Goal: Task Accomplishment & Management: Use online tool/utility

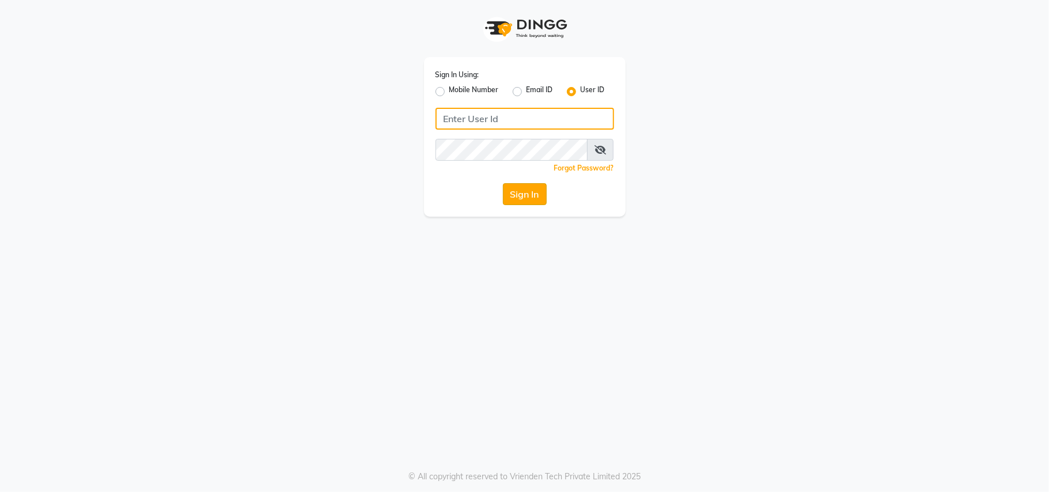
type input "theglam@123"
click at [528, 191] on button "Sign In" at bounding box center [525, 194] width 44 height 22
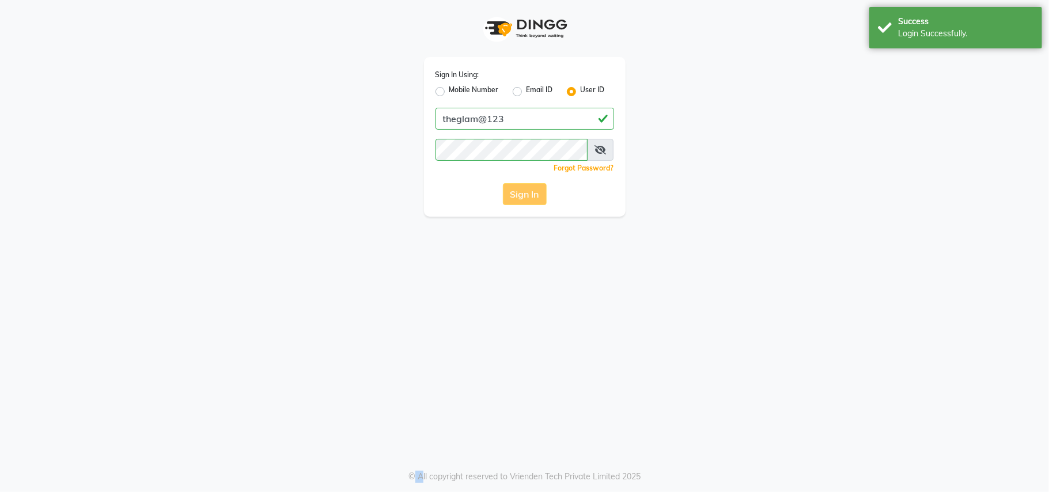
click at [528, 191] on div "Sign In" at bounding box center [525, 194] width 179 height 22
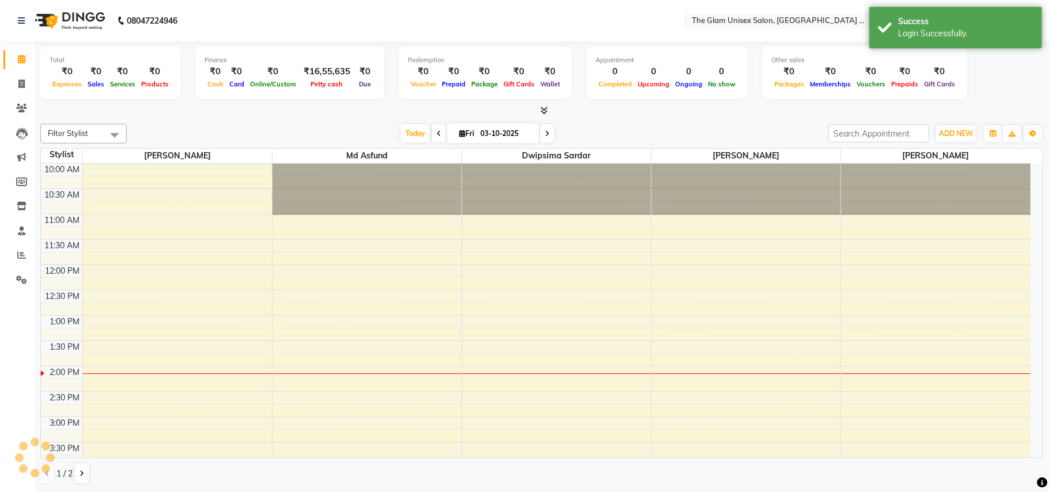
select select "en"
click at [23, 84] on icon at bounding box center [21, 83] width 6 height 9
select select "service"
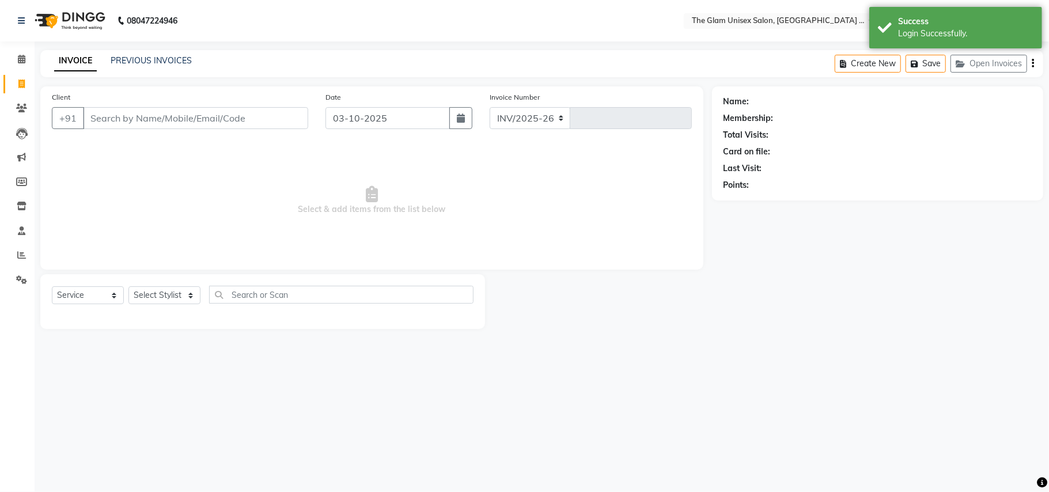
select select "6046"
type input "972"
drag, startPoint x: 82, startPoint y: 294, endPoint x: 79, endPoint y: 300, distance: 6.7
click at [79, 296] on select "Select Service Product Membership Package Voucher Prepaid Gift Card" at bounding box center [88, 295] width 72 height 18
select select "service"
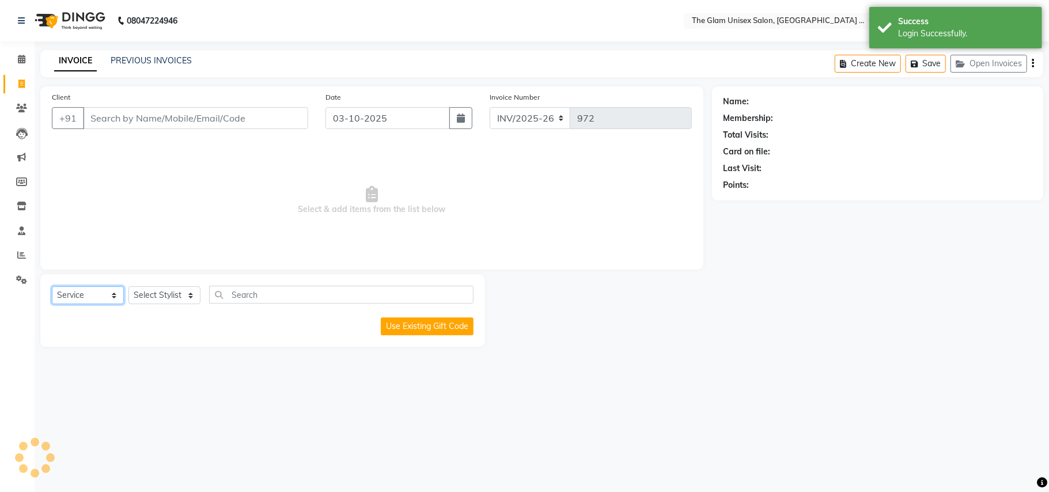
click at [52, 286] on select "Select Service Product Membership Package Voucher Prepaid Gift Card" at bounding box center [88, 295] width 72 height 18
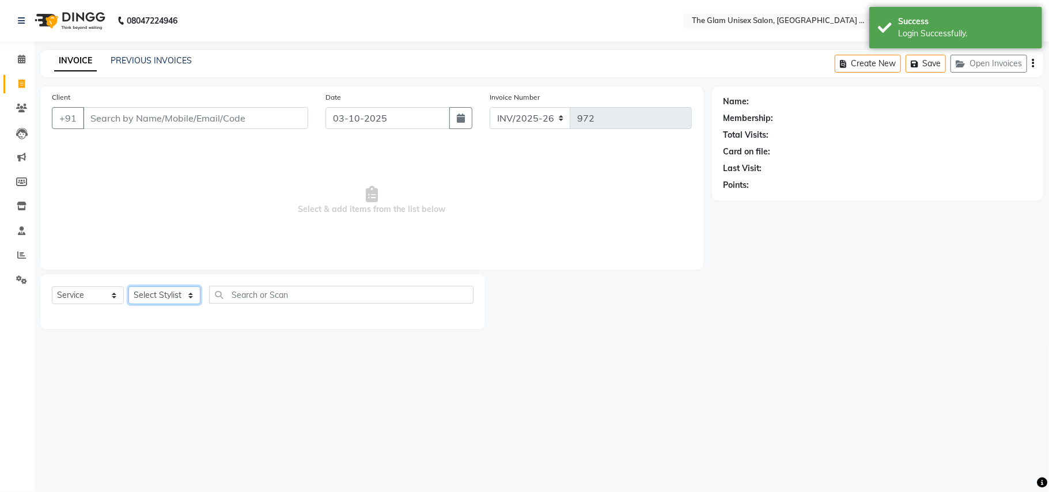
click at [180, 297] on select "Select Stylist [PERSON_NAME] Dwipsima Sardar [PERSON_NAME] Md Asfund [PERSON_NA…" at bounding box center [164, 295] width 72 height 18
select select "30740"
click at [128, 286] on select "Select Stylist [PERSON_NAME] Dwipsima Sardar [PERSON_NAME] Md Asfund [PERSON_NA…" at bounding box center [164, 295] width 72 height 18
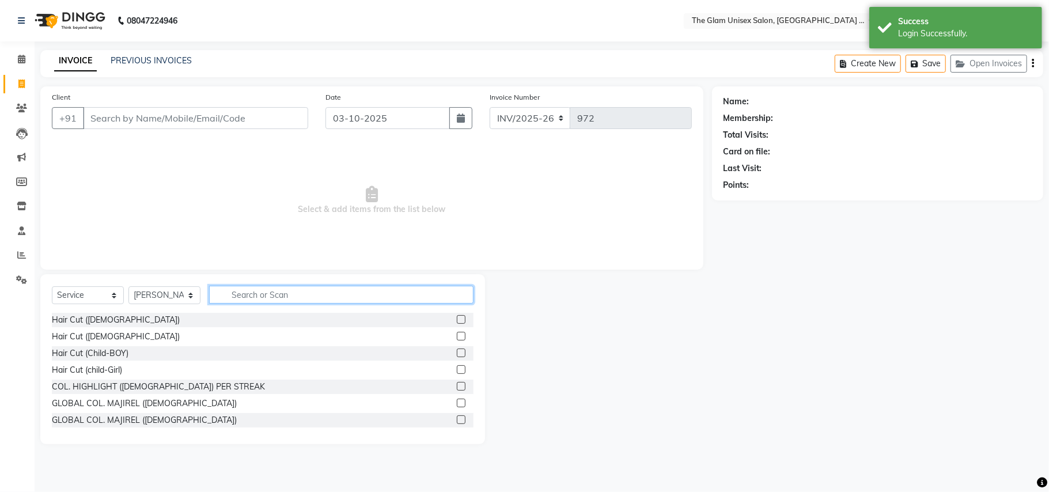
click at [298, 286] on input "text" at bounding box center [341, 295] width 264 height 18
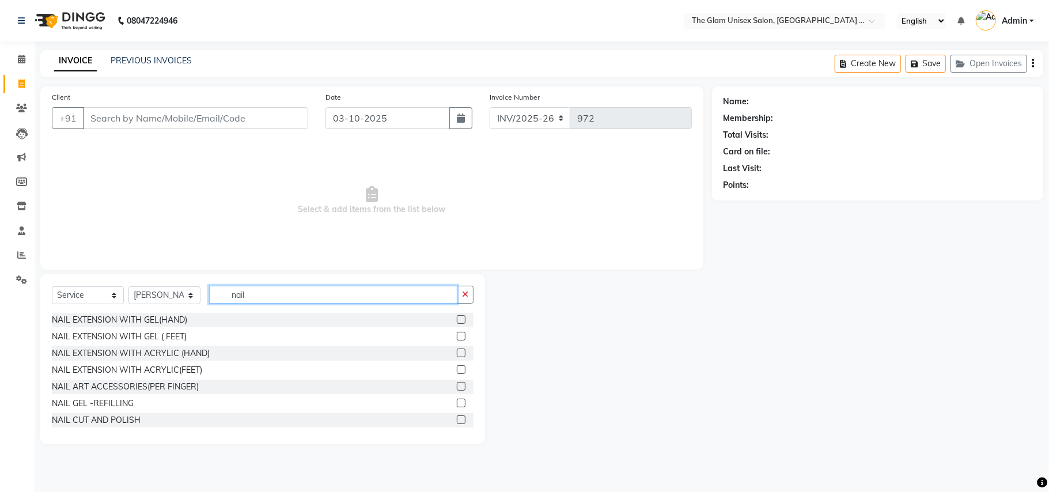
type input "nail"
click at [457, 353] on label at bounding box center [461, 353] width 9 height 9
click at [457, 353] on input "checkbox" at bounding box center [460, 353] width 7 height 7
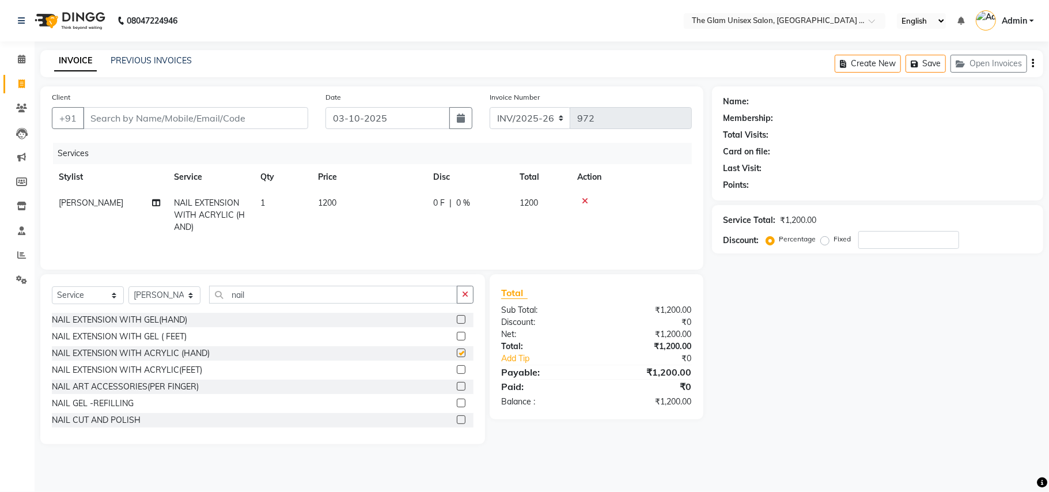
checkbox input "false"
click at [334, 202] on span "1200" at bounding box center [327, 203] width 18 height 10
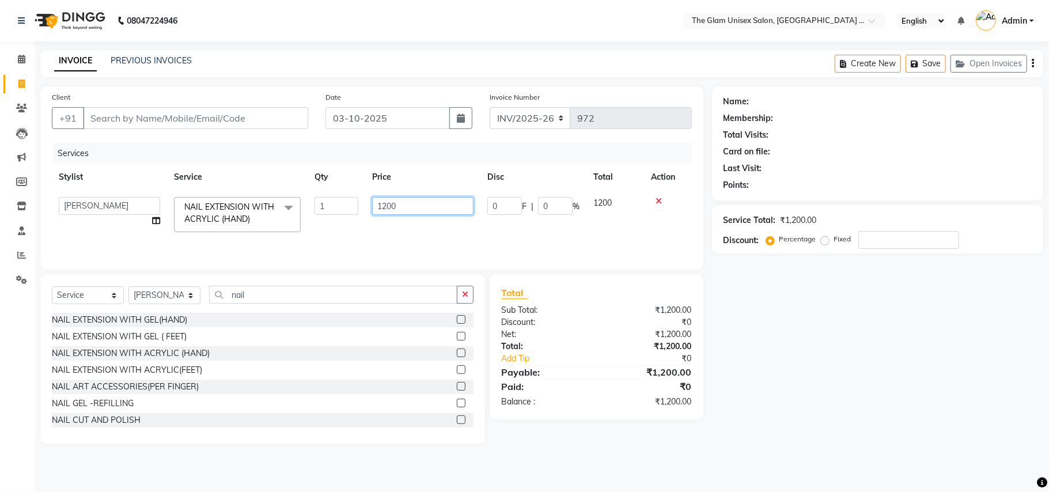
click at [385, 203] on input "1200" at bounding box center [422, 206] width 101 height 18
type input "1500"
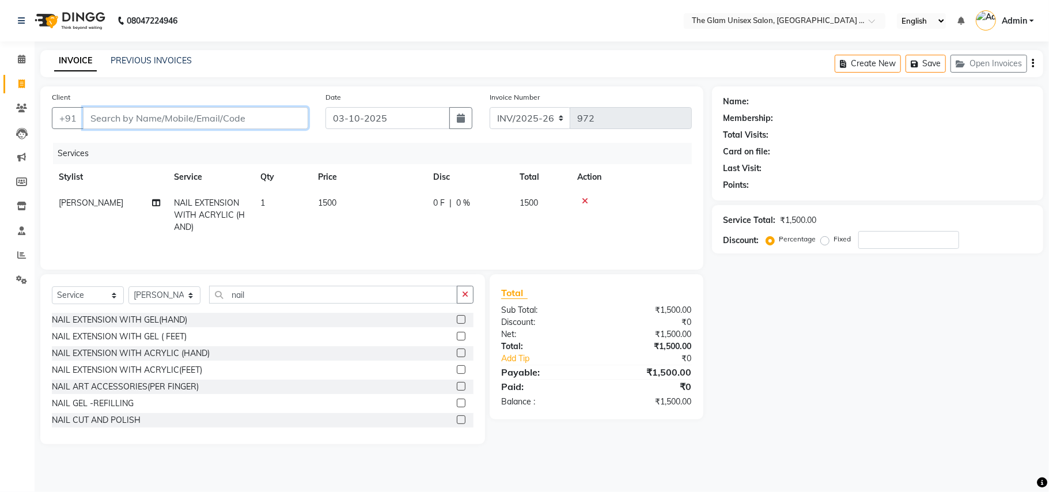
click at [273, 108] on input "Client" at bounding box center [195, 118] width 225 height 22
type input "8"
type input "0"
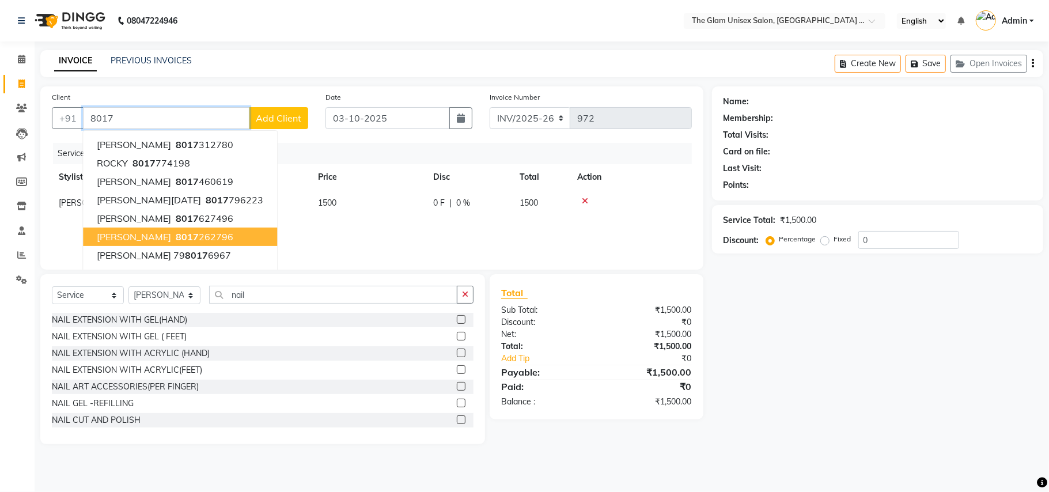
click at [214, 235] on button "[PERSON_NAME] 8017 262796" at bounding box center [180, 237] width 194 height 18
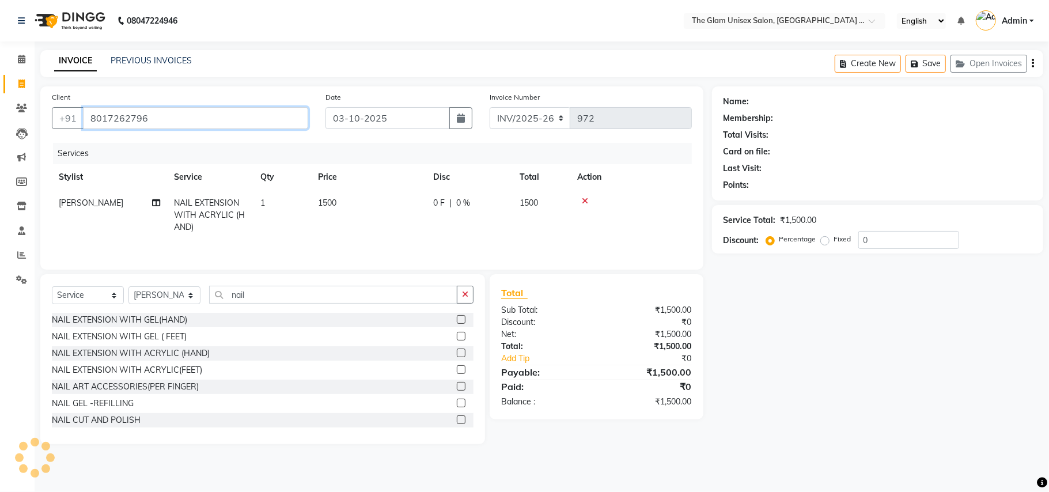
type input "8017262796"
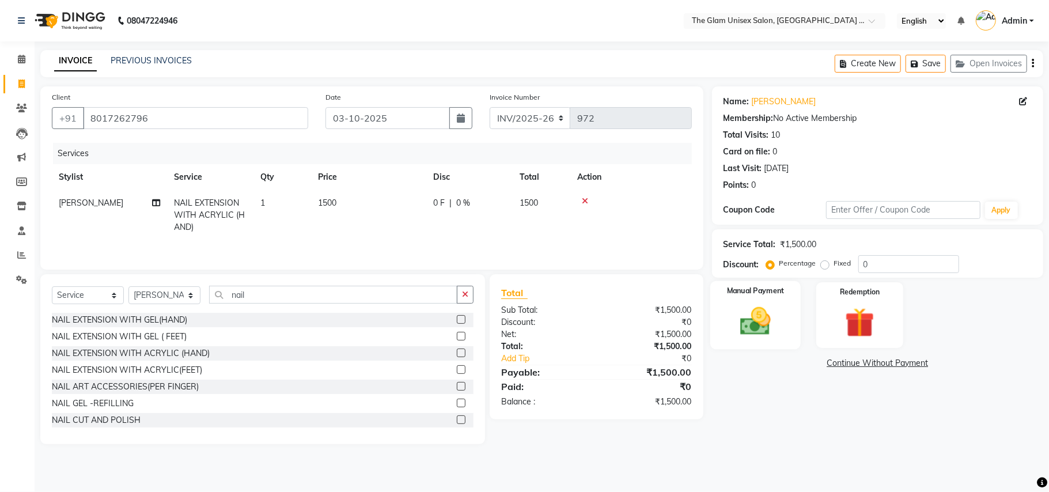
click at [768, 320] on img at bounding box center [755, 322] width 50 height 36
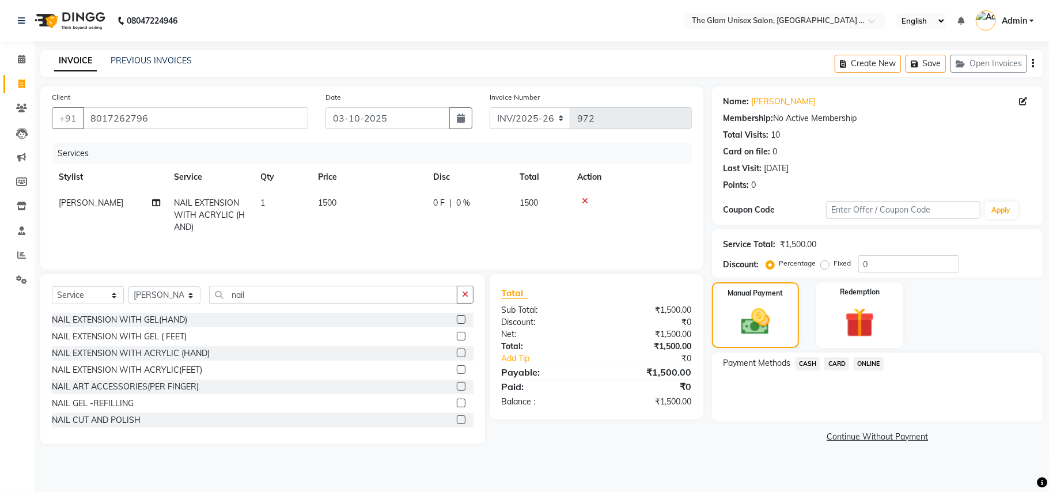
click at [865, 360] on span "ONLINE" at bounding box center [869, 363] width 30 height 13
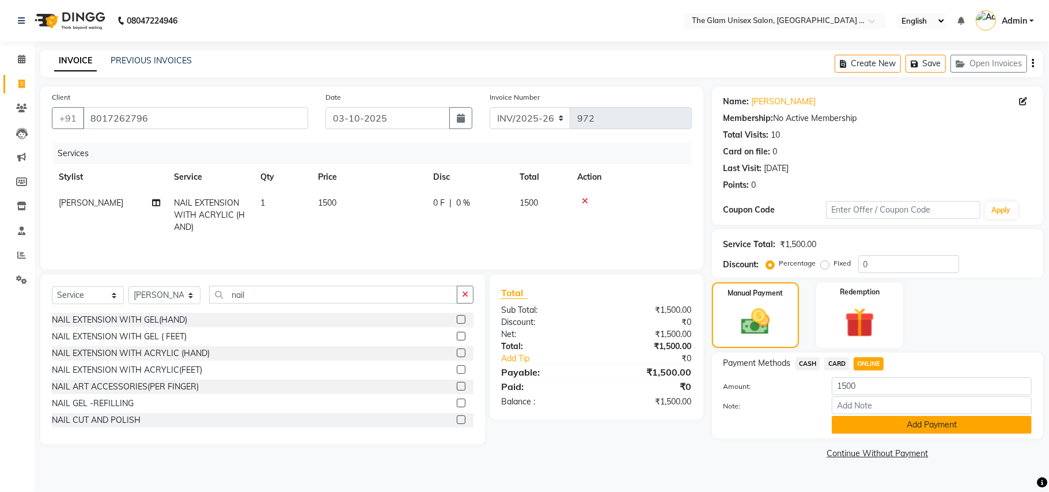
click at [860, 427] on button "Add Payment" at bounding box center [932, 425] width 200 height 18
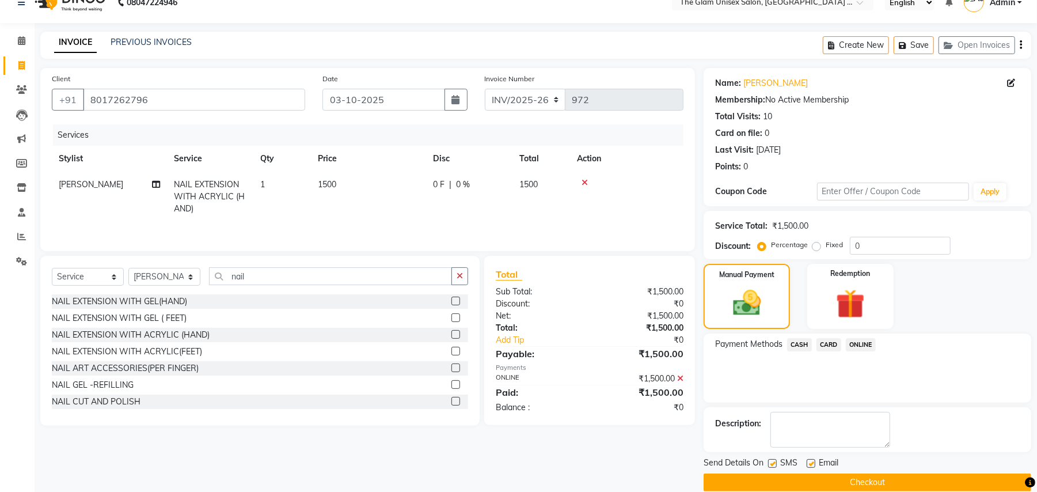
scroll to position [36, 0]
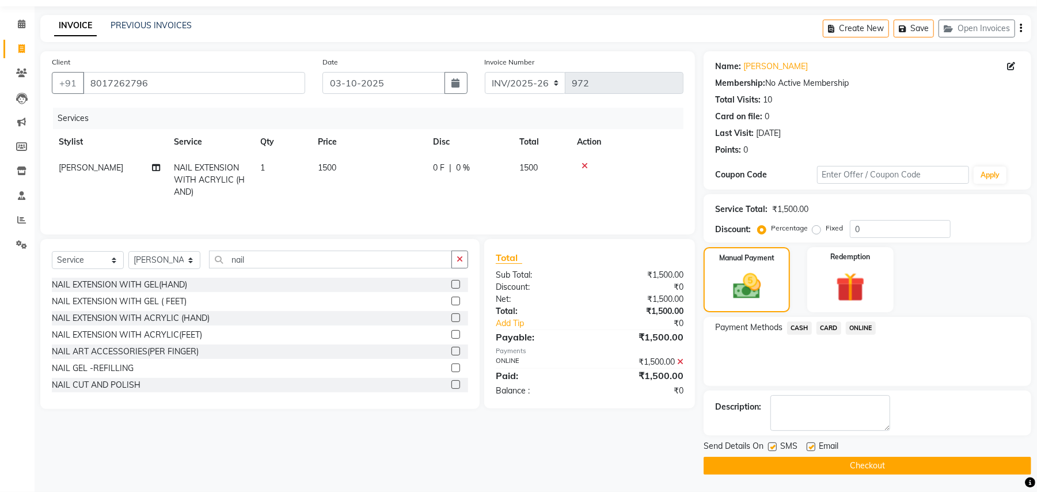
click at [897, 467] on button "Checkout" at bounding box center [868, 466] width 328 height 18
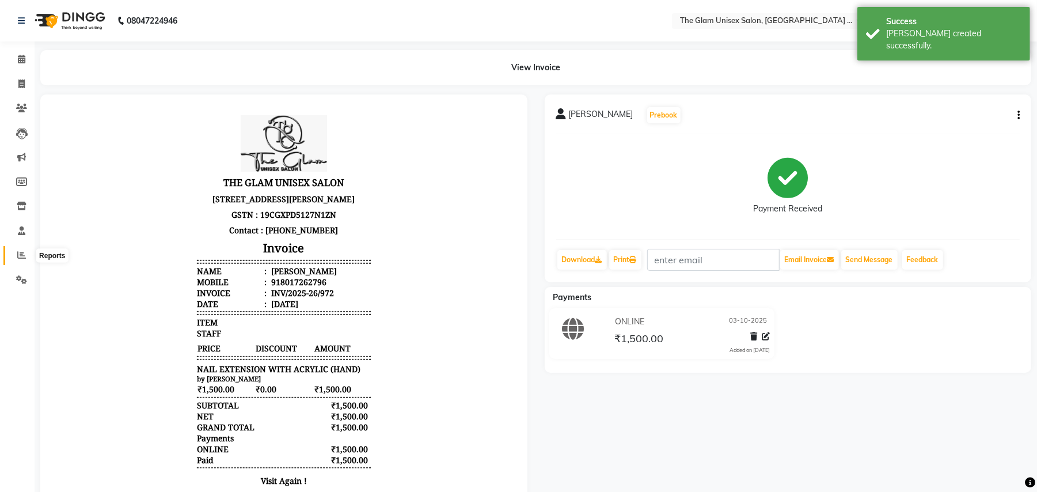
click at [18, 256] on icon at bounding box center [21, 255] width 9 height 9
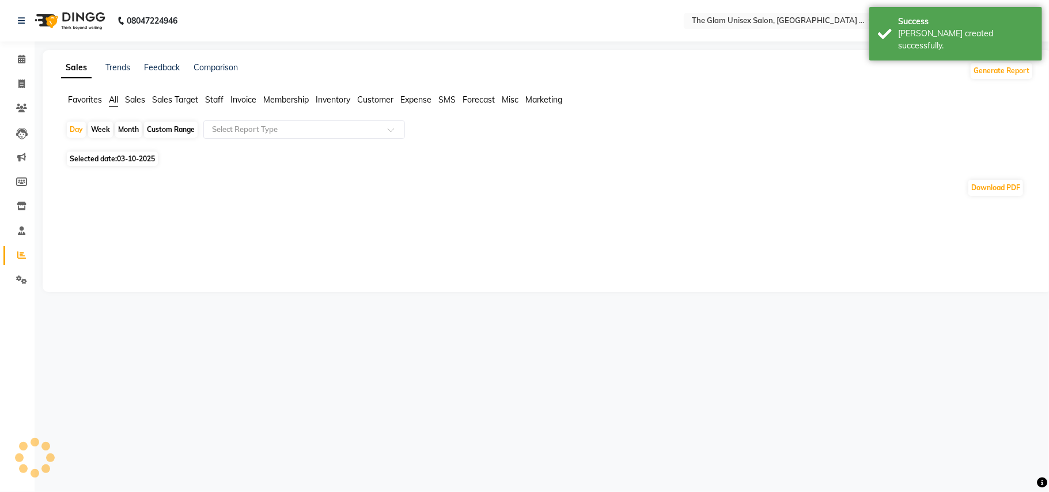
click at [121, 124] on div "Month" at bounding box center [128, 130] width 26 height 16
select select "10"
select select "2025"
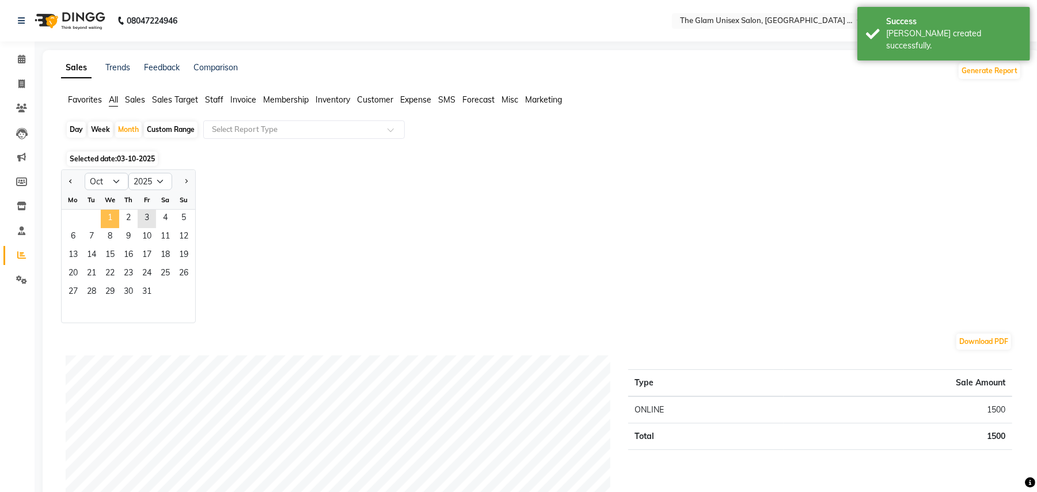
click at [118, 215] on span "1" at bounding box center [110, 219] width 18 height 18
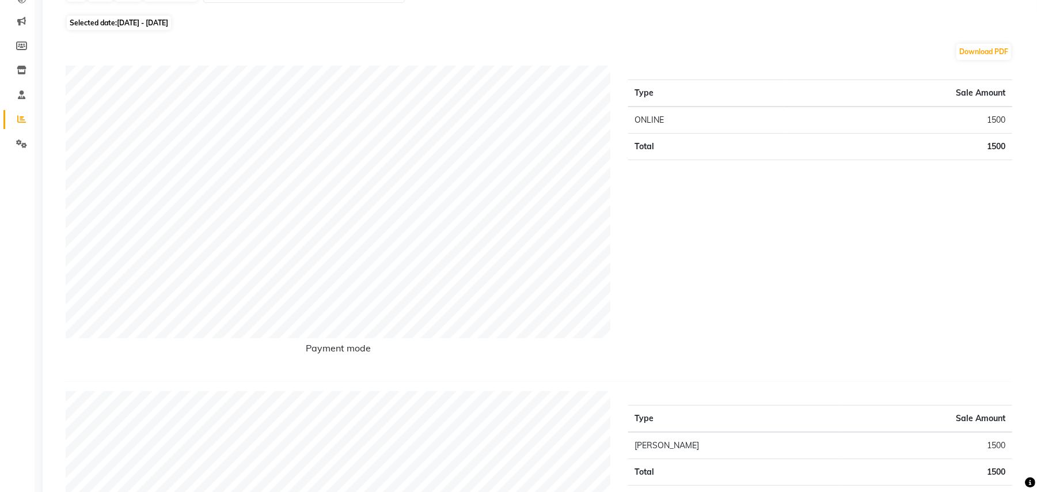
scroll to position [5, 0]
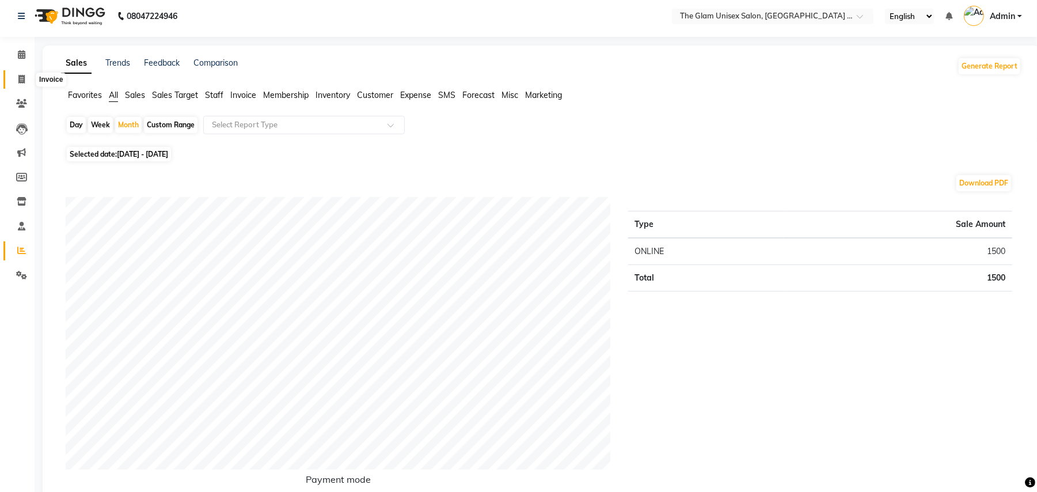
click at [21, 79] on icon at bounding box center [21, 79] width 6 height 9
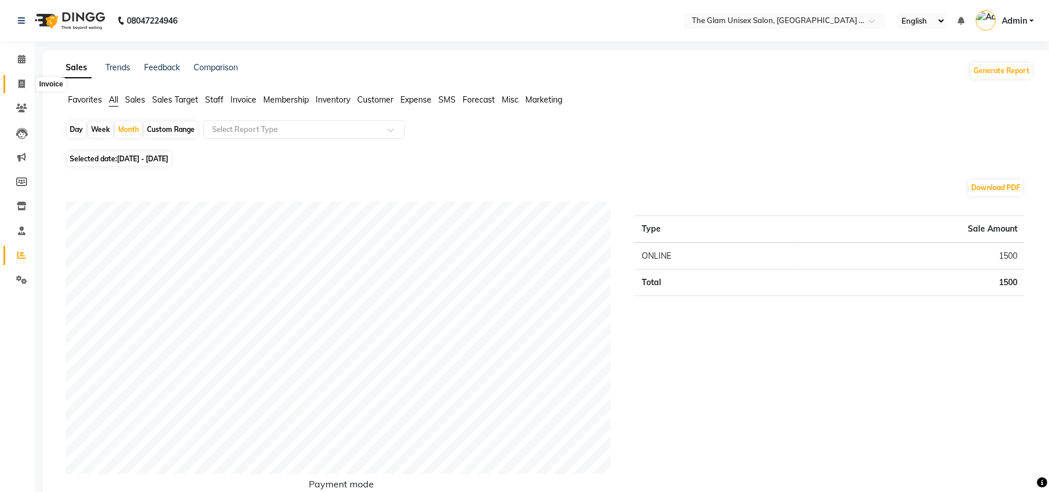
select select "service"
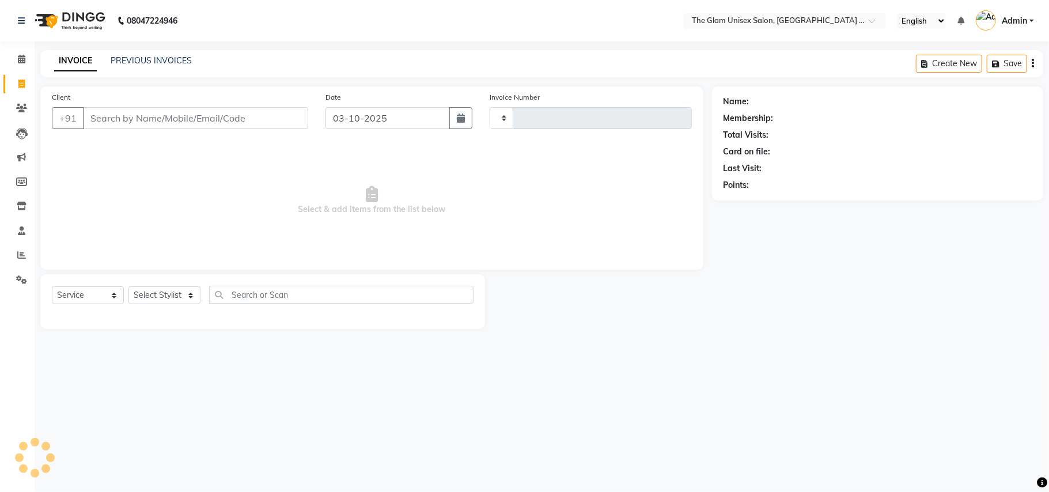
type input "973"
select select "6046"
select select "G"
